Goal: Information Seeking & Learning: Check status

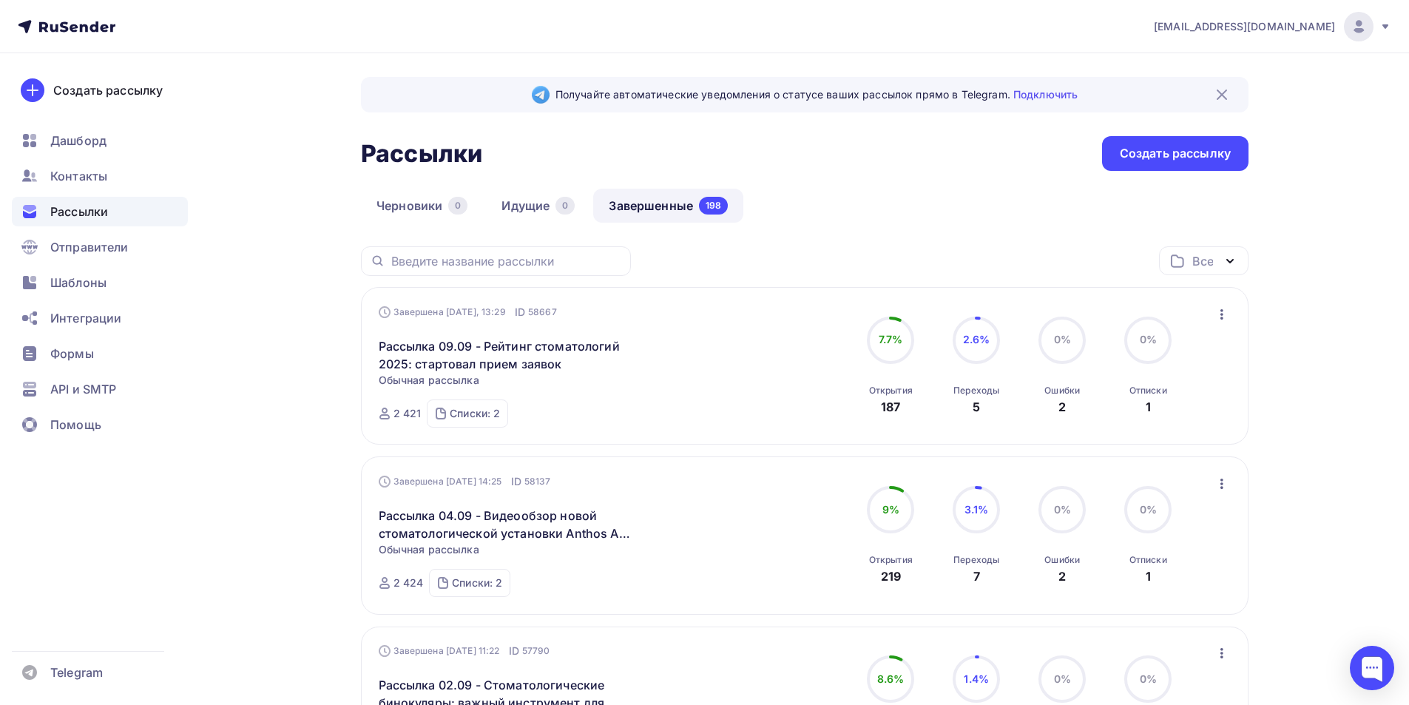
click at [1352, 35] on div at bounding box center [1359, 27] width 30 height 30
click at [1193, 139] on span "Выйти" at bounding box center [1188, 135] width 38 height 18
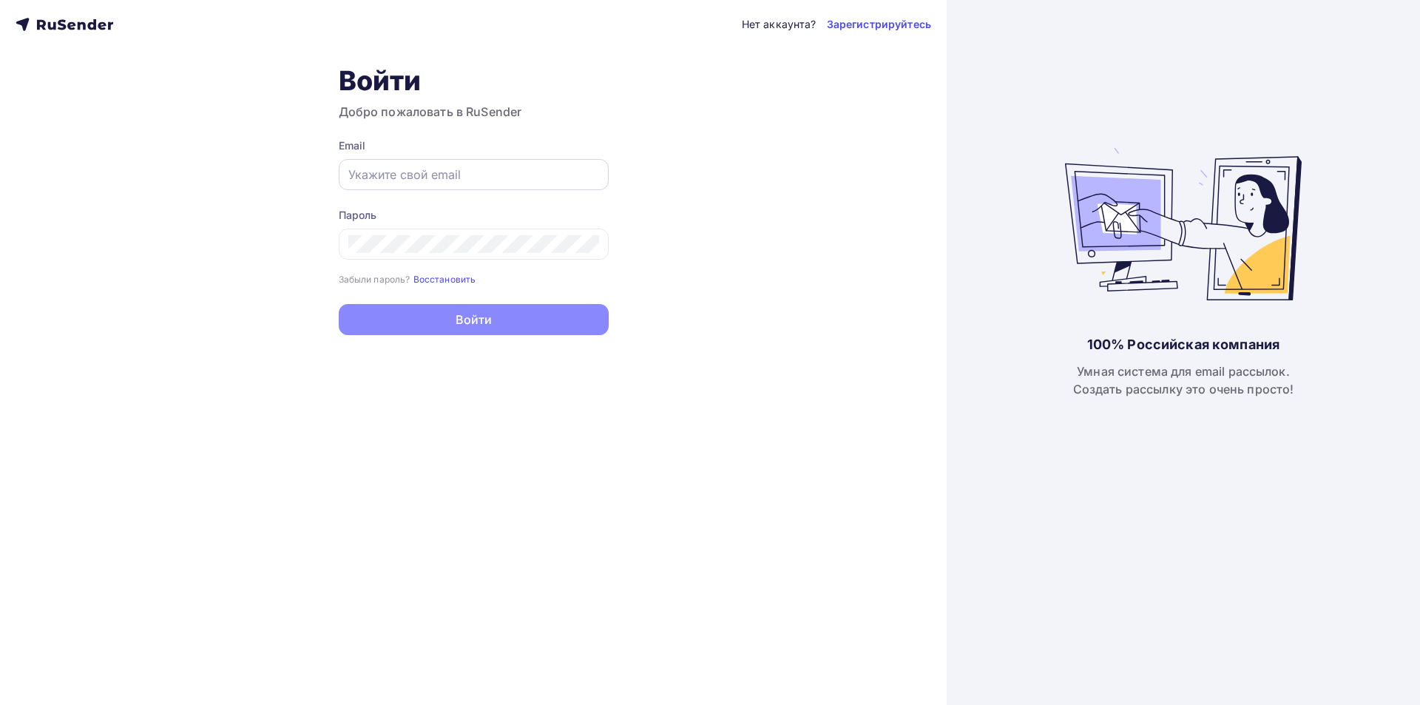
click at [519, 175] on input "text" at bounding box center [473, 175] width 251 height 18
type input "[EMAIL_ADDRESS][DOMAIN_NAME]"
click at [581, 244] on icon at bounding box center [584, 244] width 14 height 14
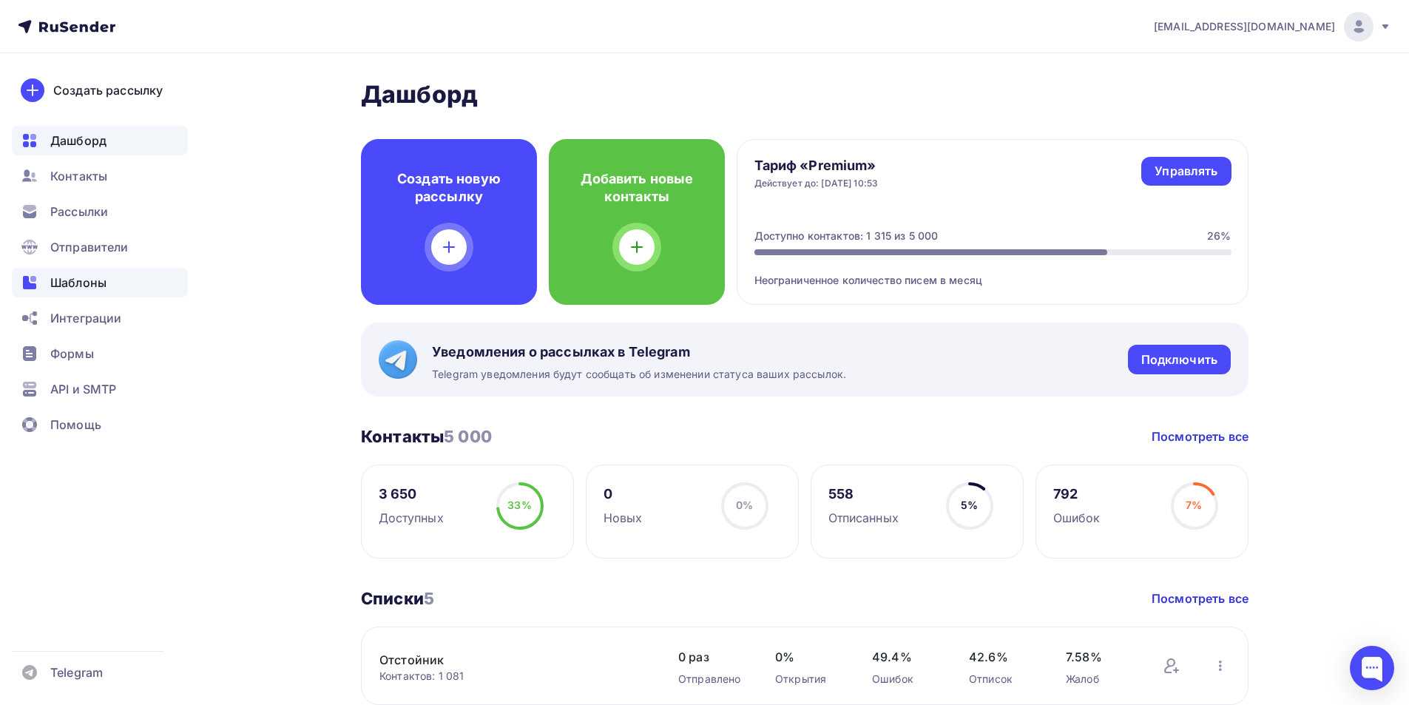
click at [57, 282] on span "Шаблоны" at bounding box center [78, 283] width 56 height 18
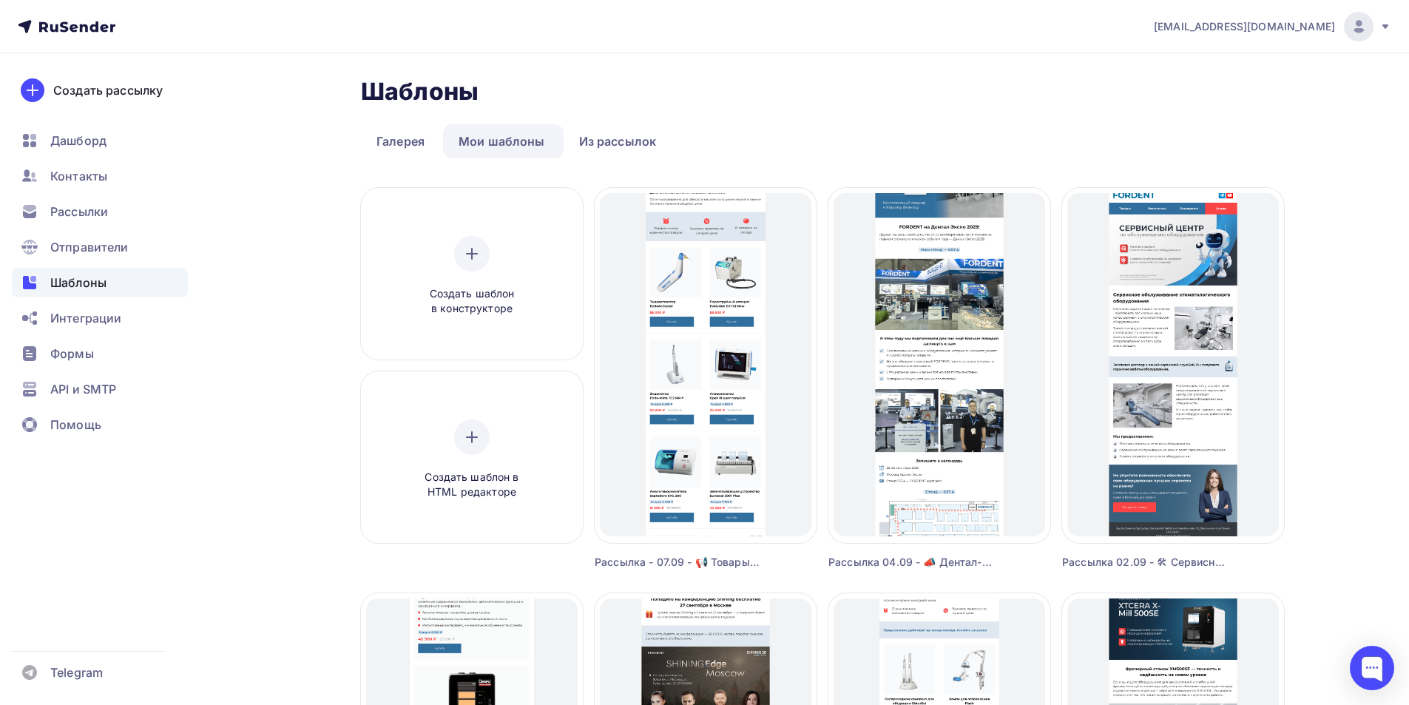
click at [104, 16] on nav "it@fordent.ru Аккаунт Тарифы Выйти Создать рассылку Дашборд Контакты Рассылки О…" at bounding box center [704, 26] width 1409 height 53
click at [89, 29] on icon at bounding box center [67, 27] width 98 height 18
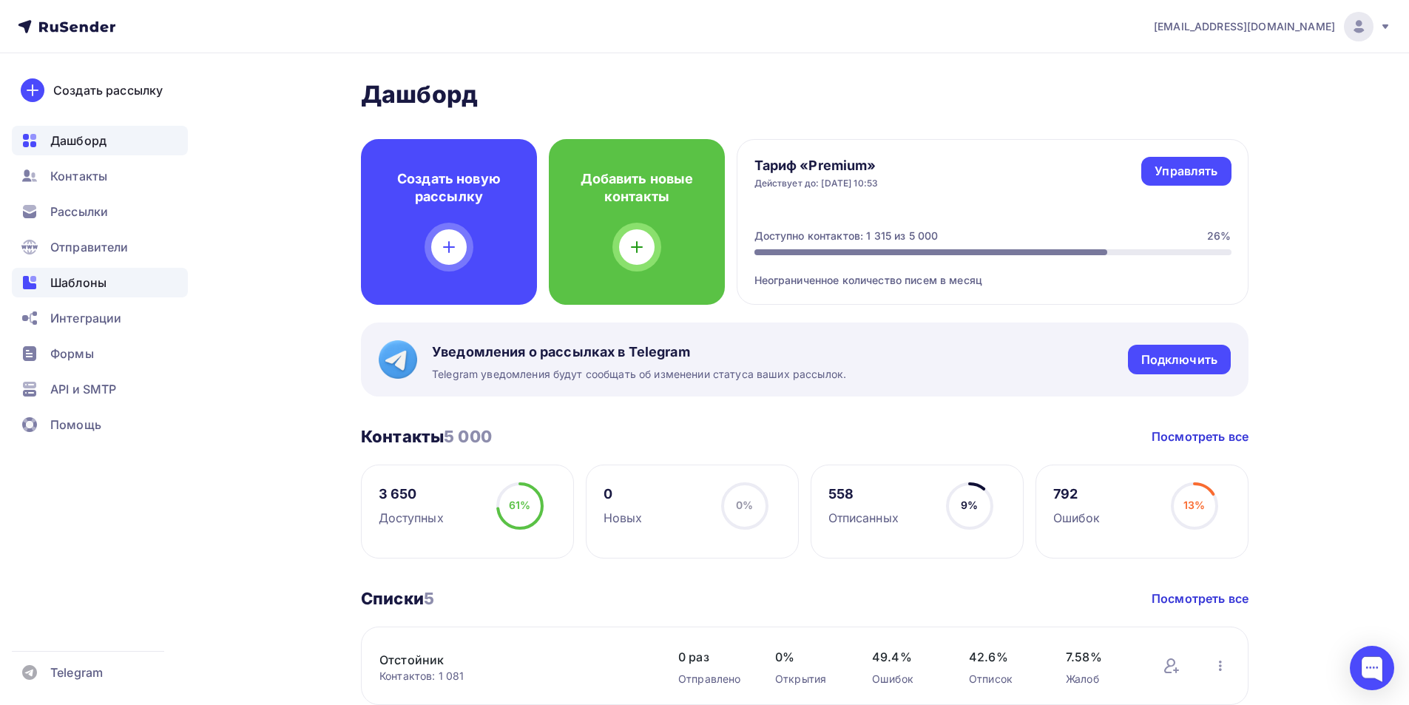
click at [70, 285] on span "Шаблоны" at bounding box center [78, 283] width 56 height 18
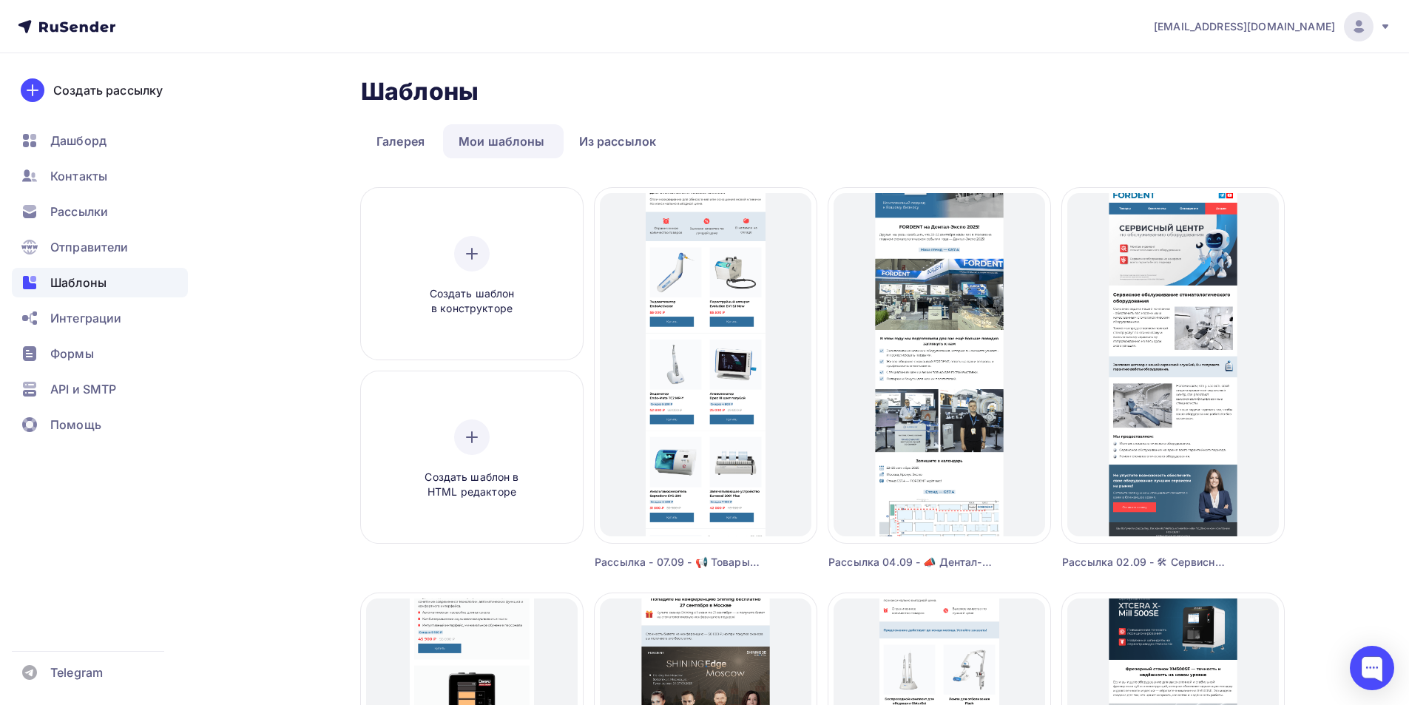
click at [1354, 30] on img at bounding box center [1359, 27] width 18 height 18
click at [1204, 135] on span "Выйти" at bounding box center [1188, 135] width 38 height 18
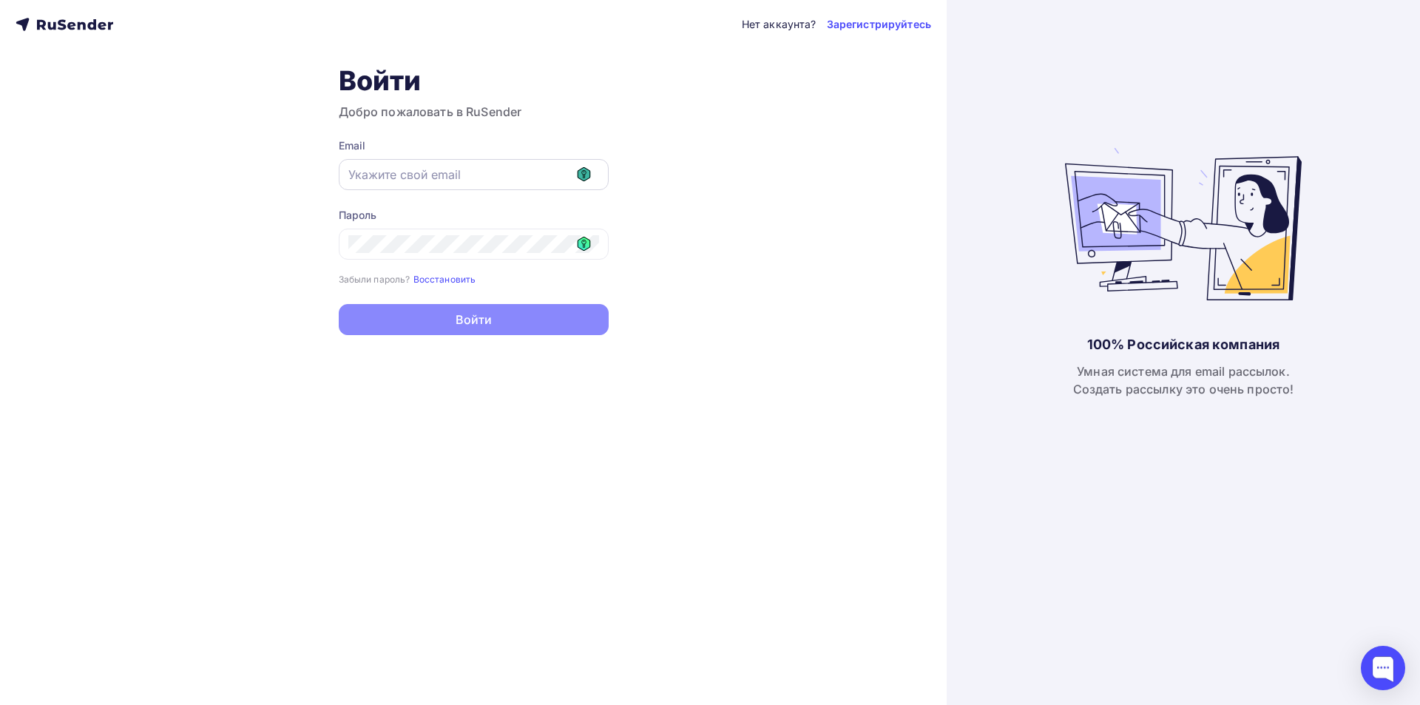
click at [580, 168] on icon at bounding box center [584, 174] width 14 height 14
type input "[EMAIL_ADDRESS][DOMAIN_NAME]"
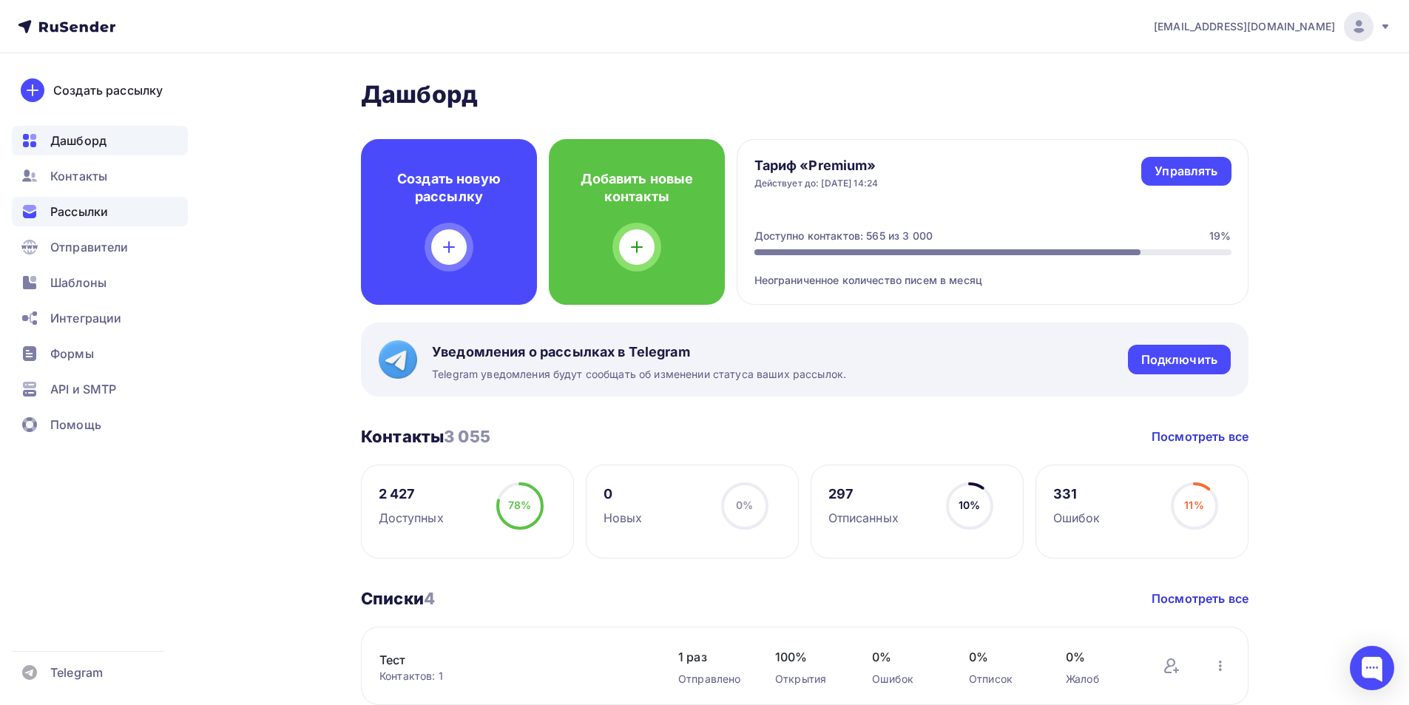
click at [88, 213] on span "Рассылки" at bounding box center [79, 212] width 58 height 18
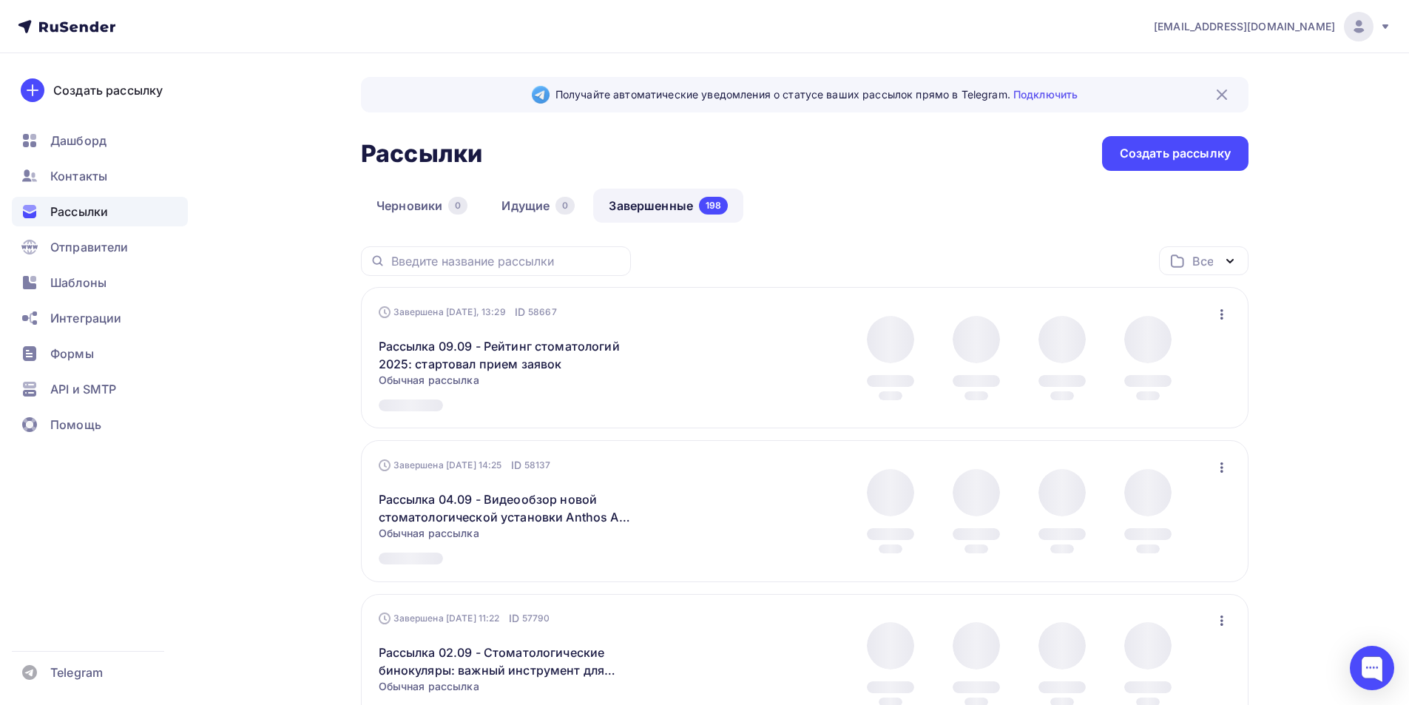
click at [646, 204] on link "Завершенные 198" at bounding box center [668, 206] width 150 height 34
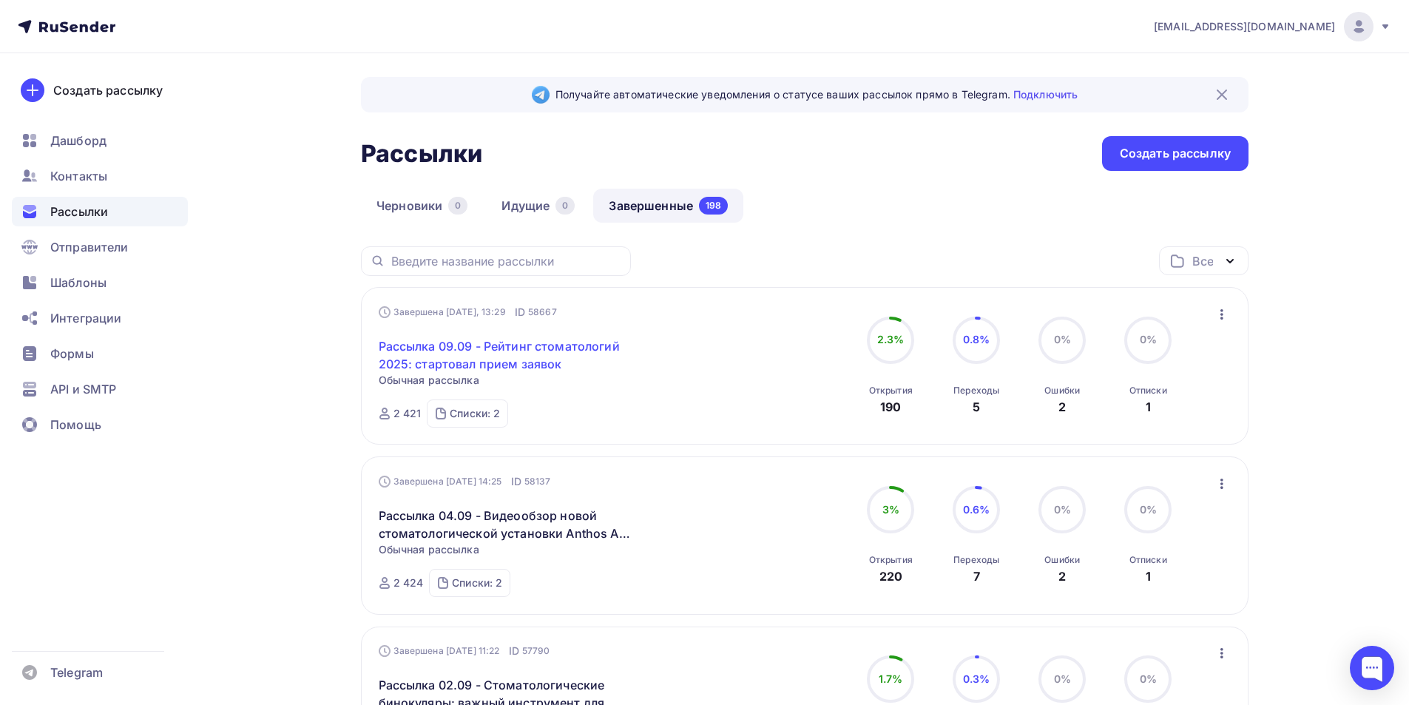
click at [456, 346] on link "Рассылка 09.09 - Рейтинг стоматологий 2025: стартовал прием заявок" at bounding box center [506, 354] width 254 height 35
click at [481, 349] on link "Рассылка 09.09 - Рейтинг стоматологий 2025: стартовал прием заявок" at bounding box center [506, 354] width 254 height 35
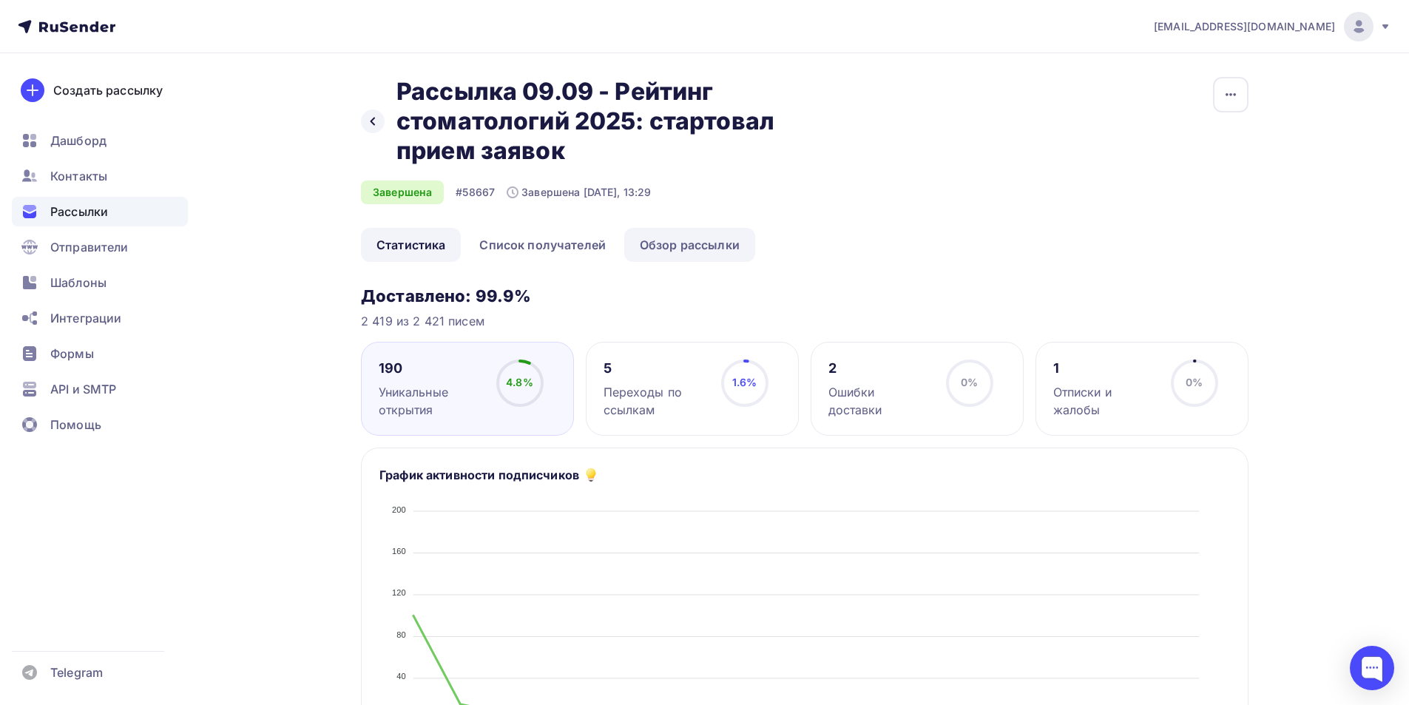
click at [665, 235] on link "Обзор рассылки" at bounding box center [689, 245] width 131 height 34
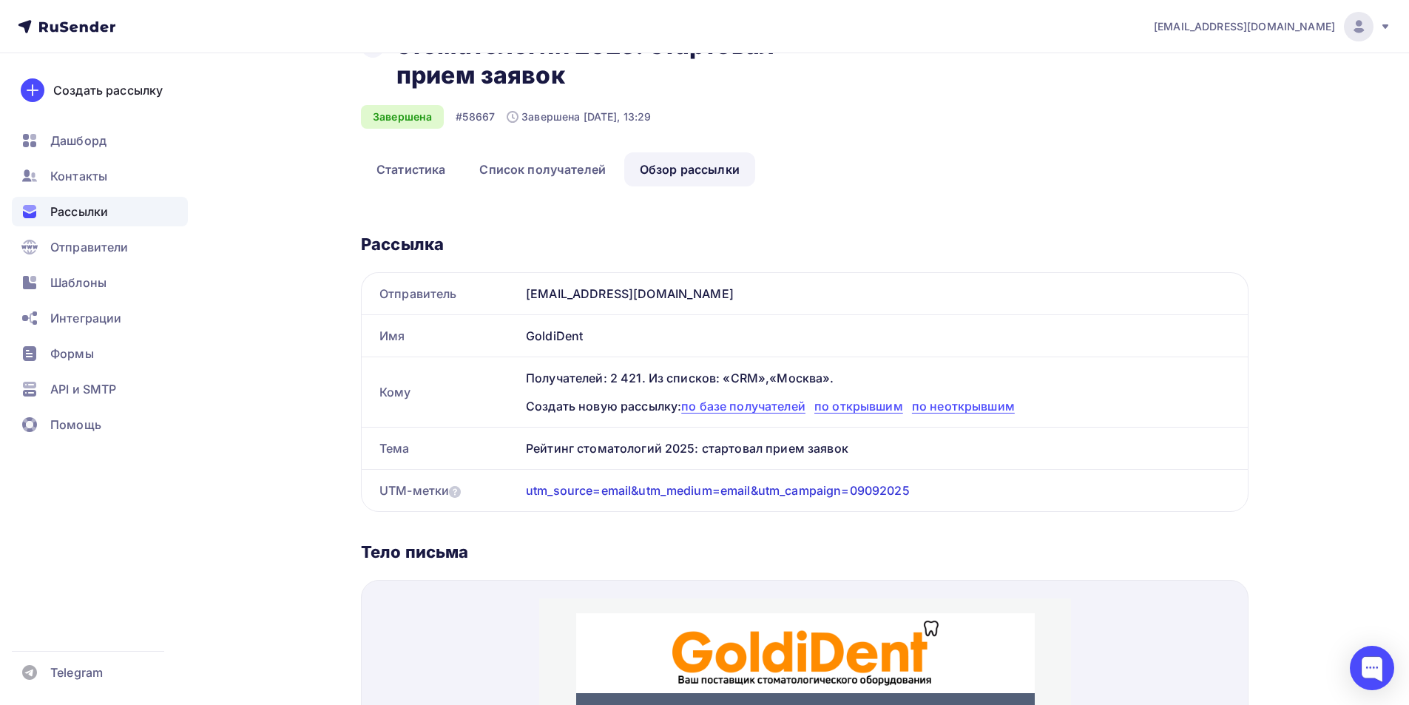
scroll to position [74, 0]
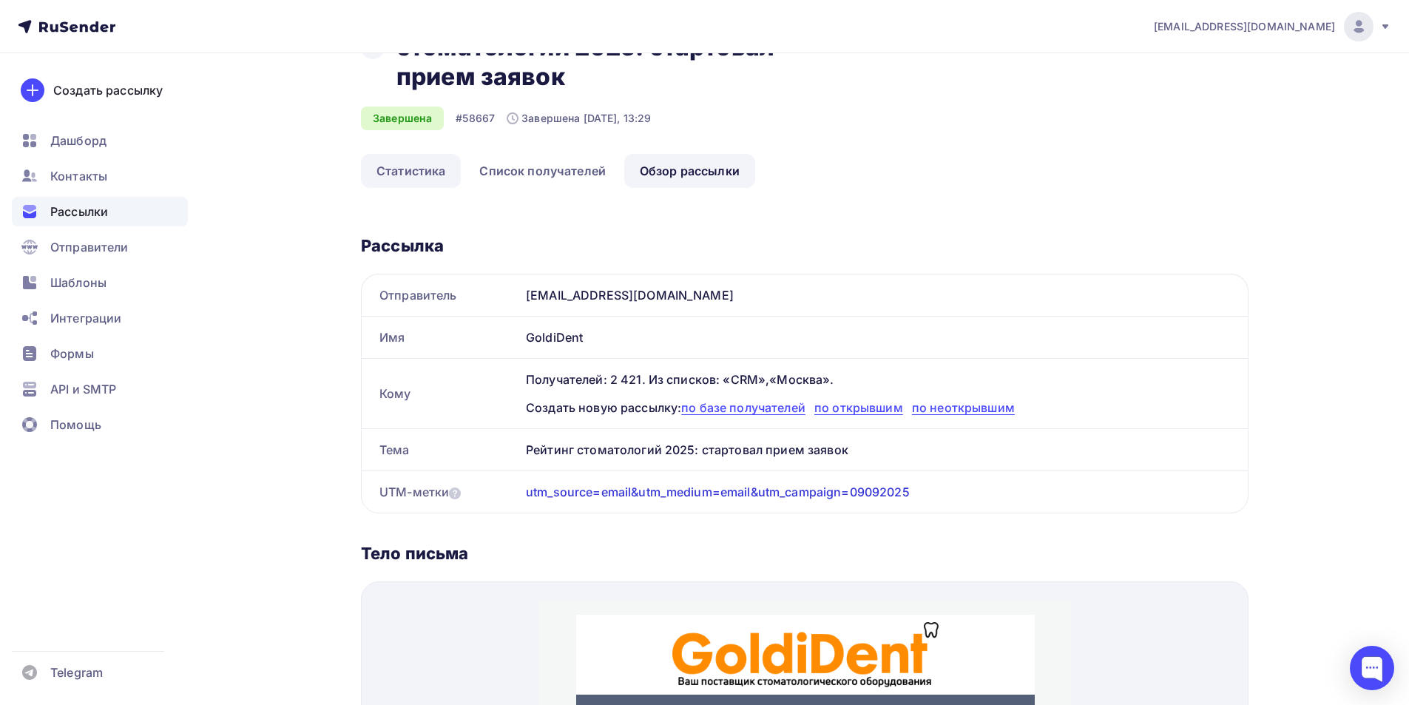
click at [397, 179] on link "Статистика" at bounding box center [411, 171] width 100 height 34
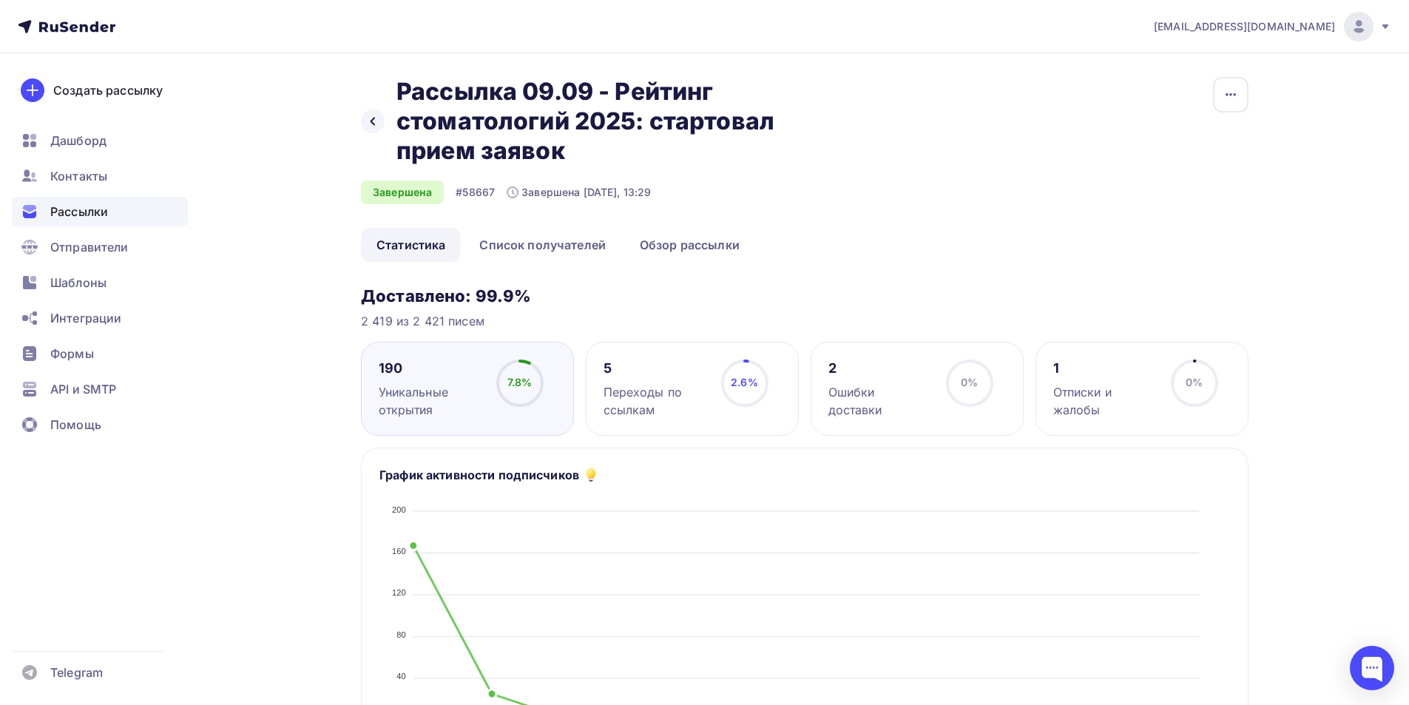
click at [64, 204] on span "Рассылки" at bounding box center [79, 212] width 58 height 18
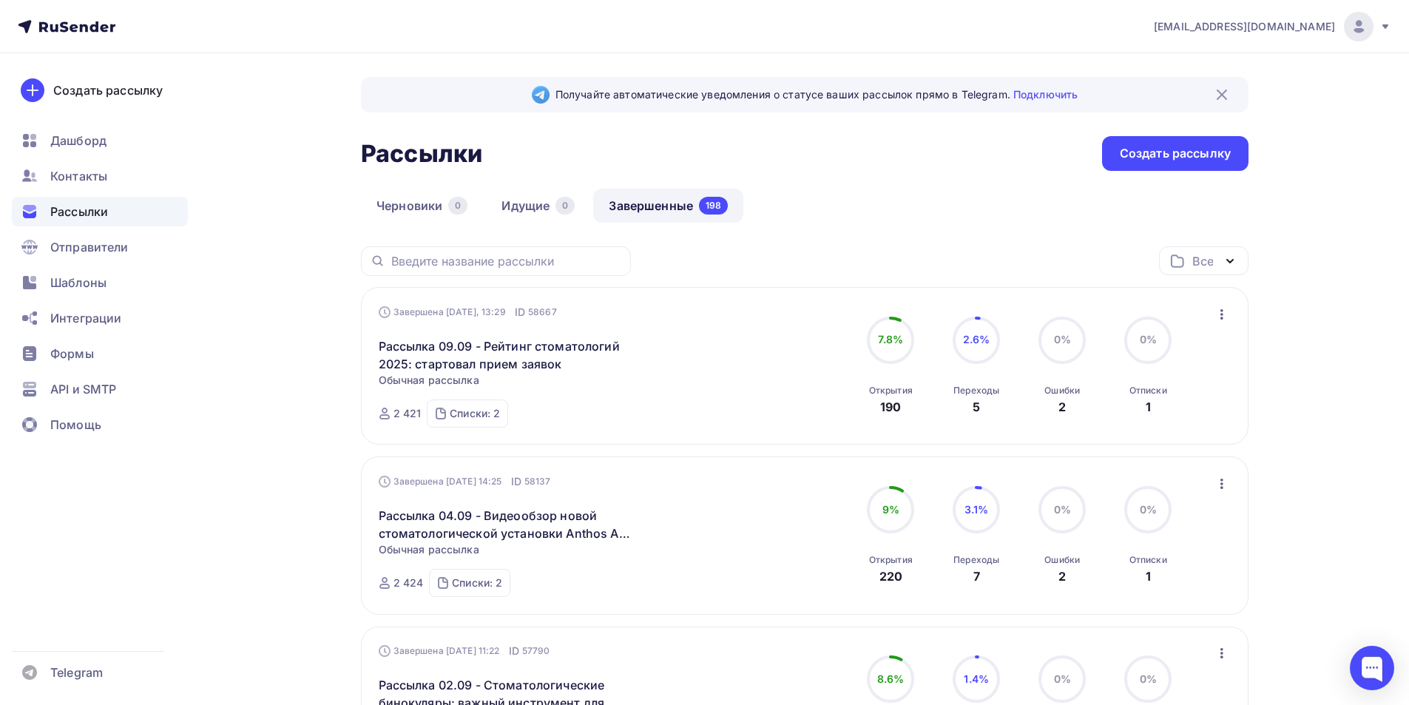
drag, startPoint x: 1361, startPoint y: 23, endPoint x: 1358, endPoint y: 61, distance: 37.8
click at [1358, 23] on img at bounding box center [1359, 27] width 18 height 18
click at [1203, 126] on span "Выйти" at bounding box center [1188, 135] width 38 height 18
